Goal: Task Accomplishment & Management: Use online tool/utility

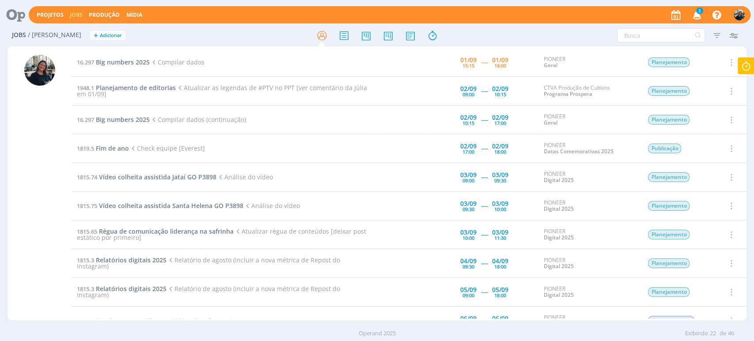
drag, startPoint x: 694, startPoint y: 19, endPoint x: 694, endPoint y: 14, distance: 5.7
click at [694, 16] on icon "button" at bounding box center [696, 14] width 15 height 15
click at [694, 14] on icon "button" at bounding box center [696, 14] width 15 height 15
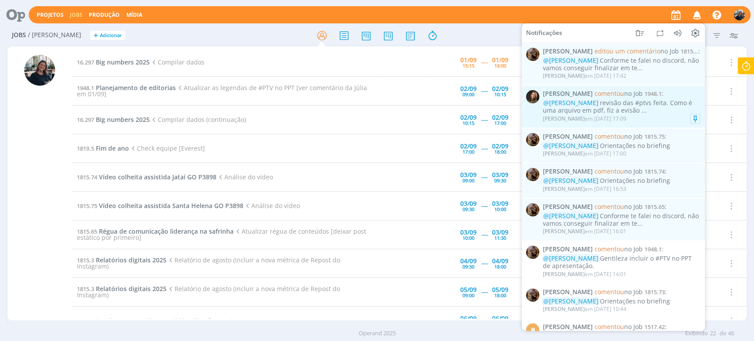
click at [638, 112] on div "@[PERSON_NAME] revisão das #ptvs feita. Como é uma arquivo em pdf, fiz a evisão…" at bounding box center [621, 106] width 157 height 15
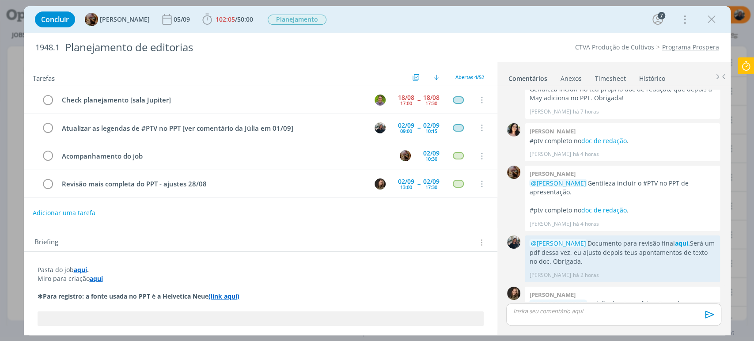
scroll to position [1293, 0]
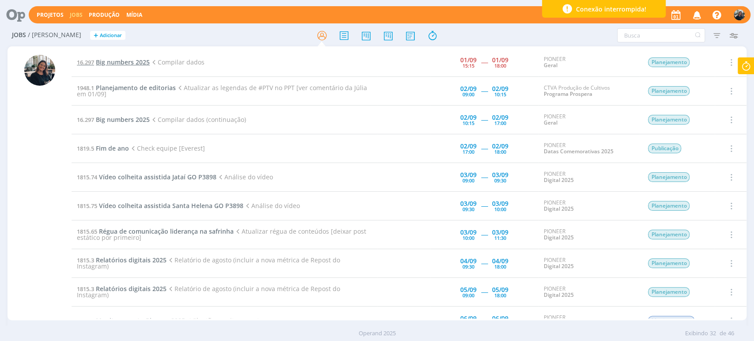
click at [112, 63] on span "Big numbers 2025" at bounding box center [123, 62] width 54 height 8
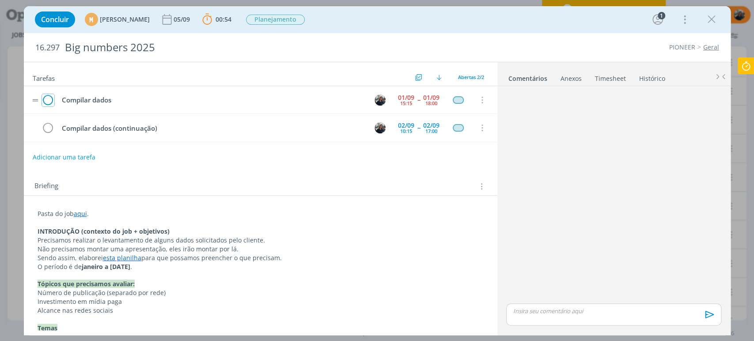
click at [46, 102] on icon "dialog" at bounding box center [48, 100] width 12 height 13
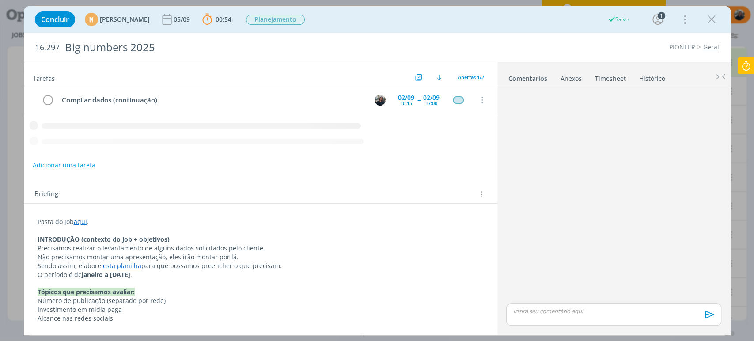
click at [747, 69] on icon at bounding box center [746, 65] width 16 height 17
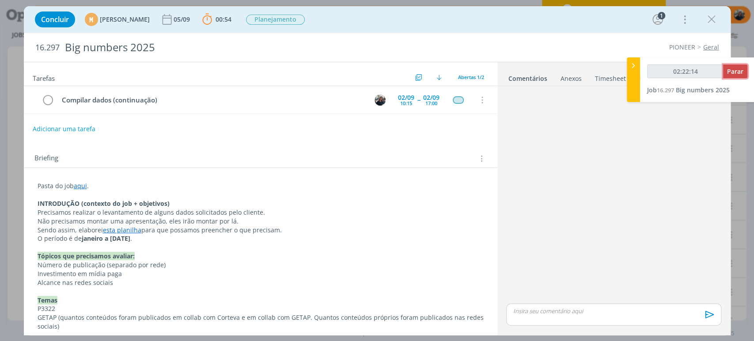
click at [734, 73] on span "Parar" at bounding box center [735, 71] width 16 height 8
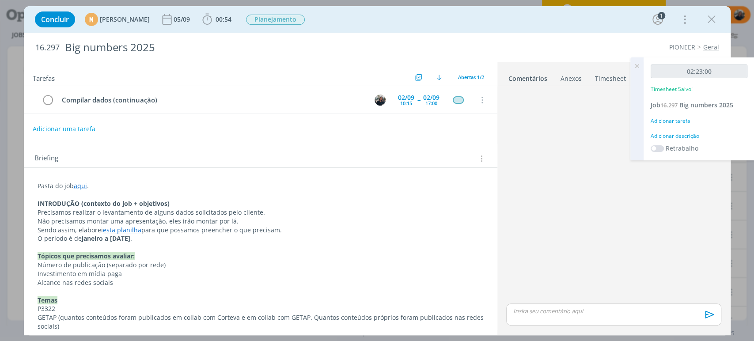
click at [681, 135] on div "Adicionar descrição" at bounding box center [699, 136] width 97 height 8
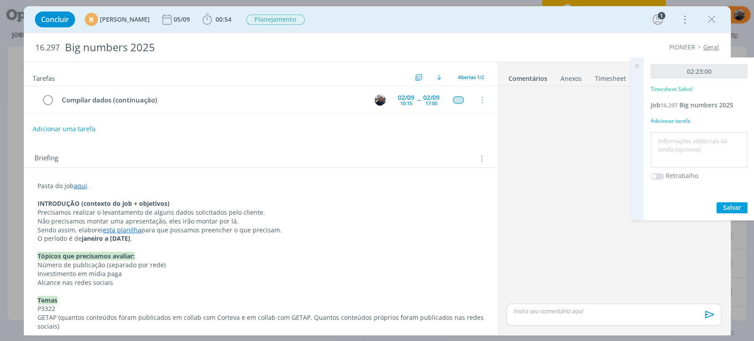
click at [684, 137] on textarea at bounding box center [699, 149] width 92 height 31
click at [692, 137] on textarea "Compilando ados" at bounding box center [699, 149] width 92 height 31
type textarea "Compilando dados"
click at [735, 203] on span "Salvar" at bounding box center [732, 207] width 18 height 8
